Goal: Entertainment & Leisure: Consume media (video, audio)

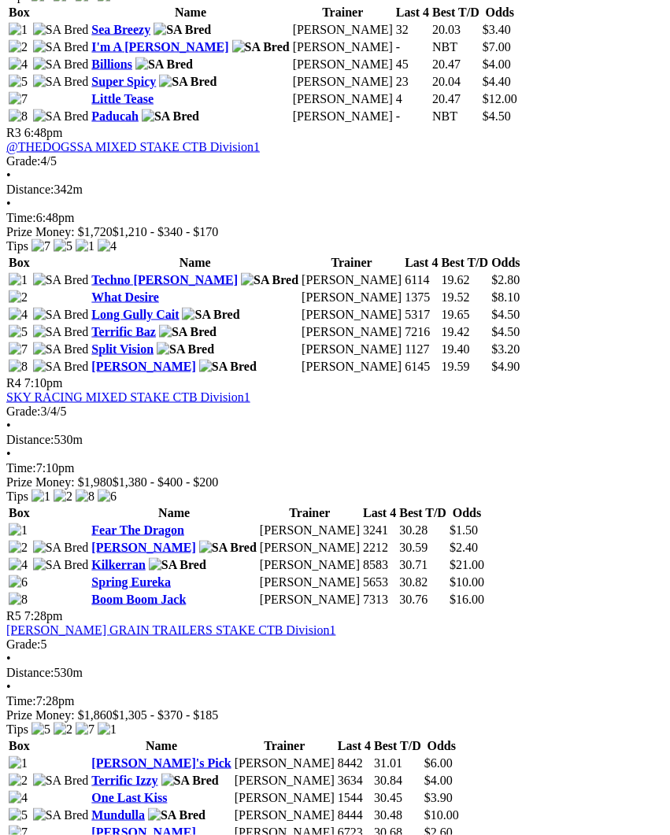
scroll to position [1193, 0]
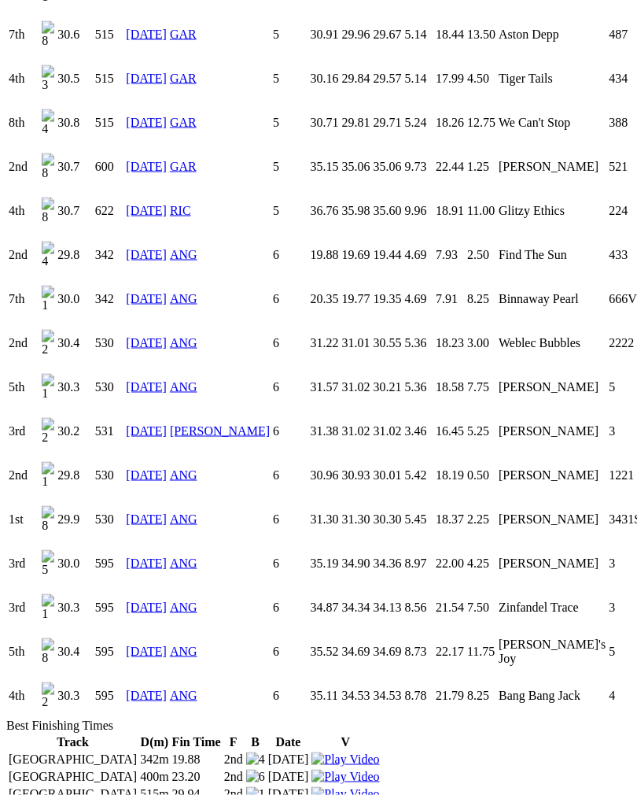
scroll to position [1685, 0]
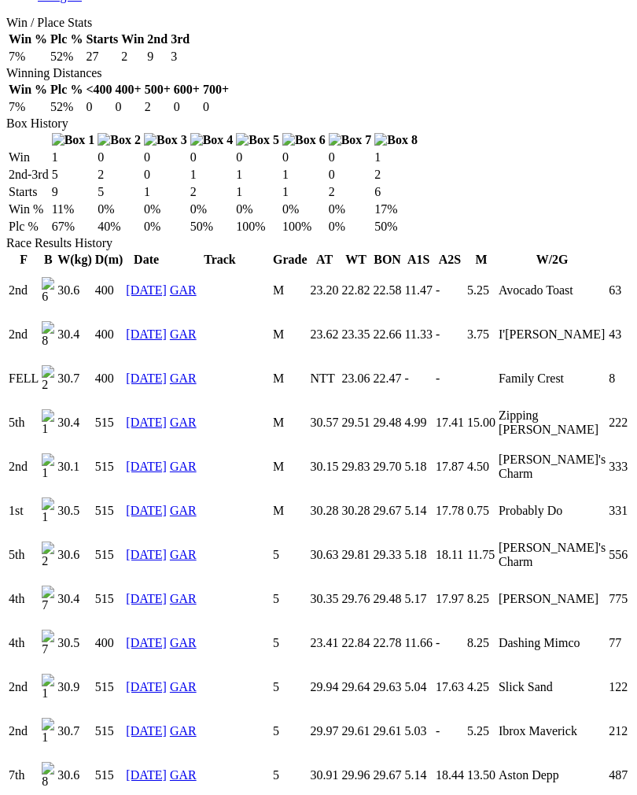
scroll to position [925, 0]
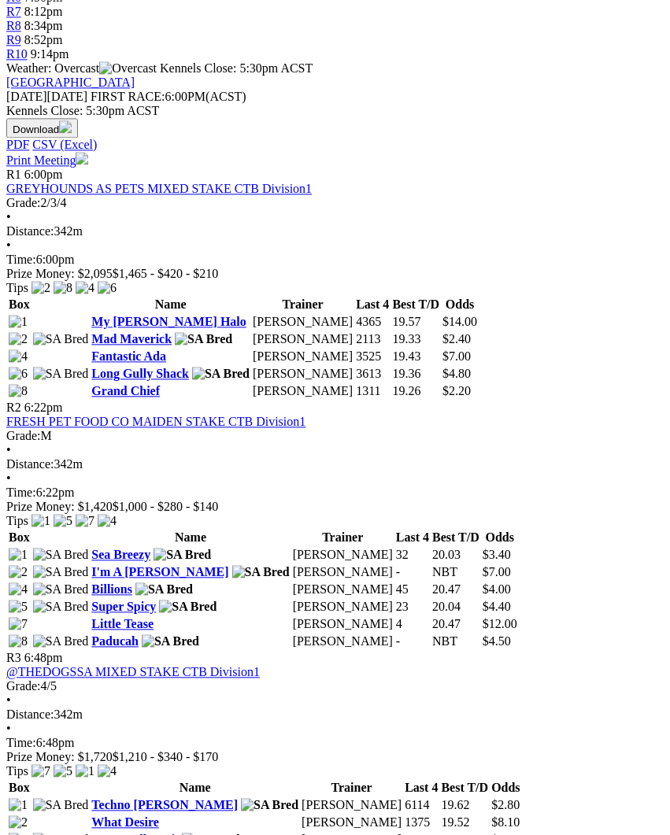
scroll to position [652, 0]
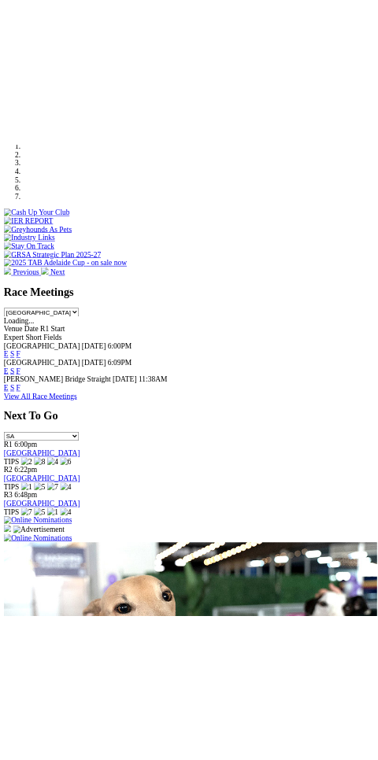
scroll to position [487, 0]
